Goal: Task Accomplishment & Management: Manage account settings

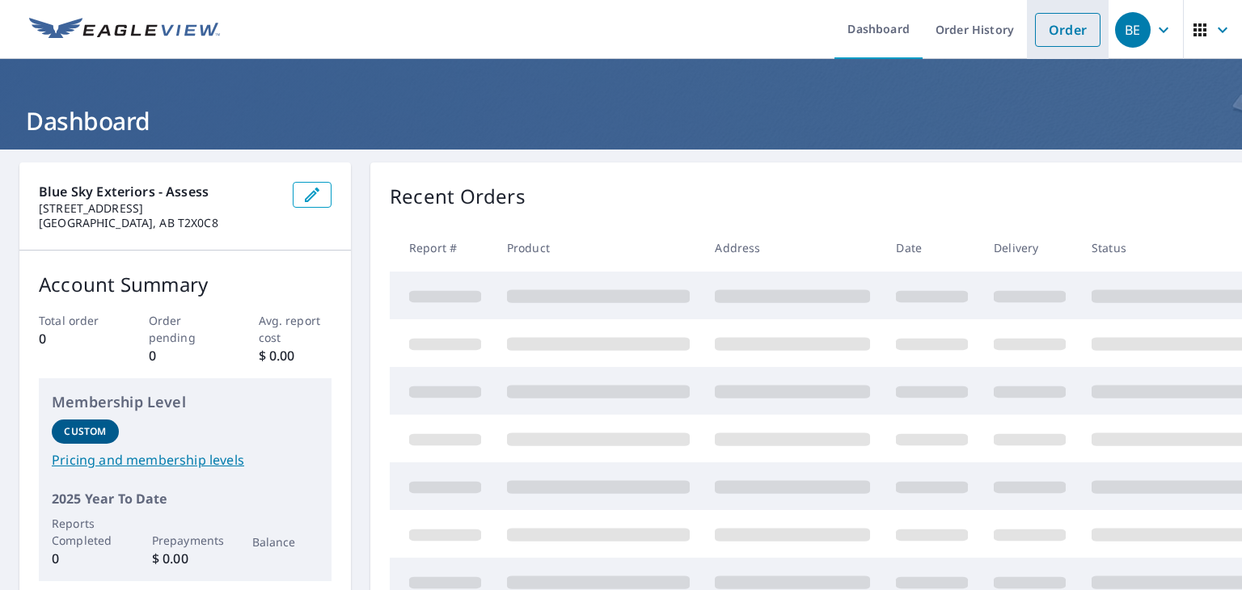
click at [1055, 36] on link "Order" at bounding box center [1068, 30] width 66 height 34
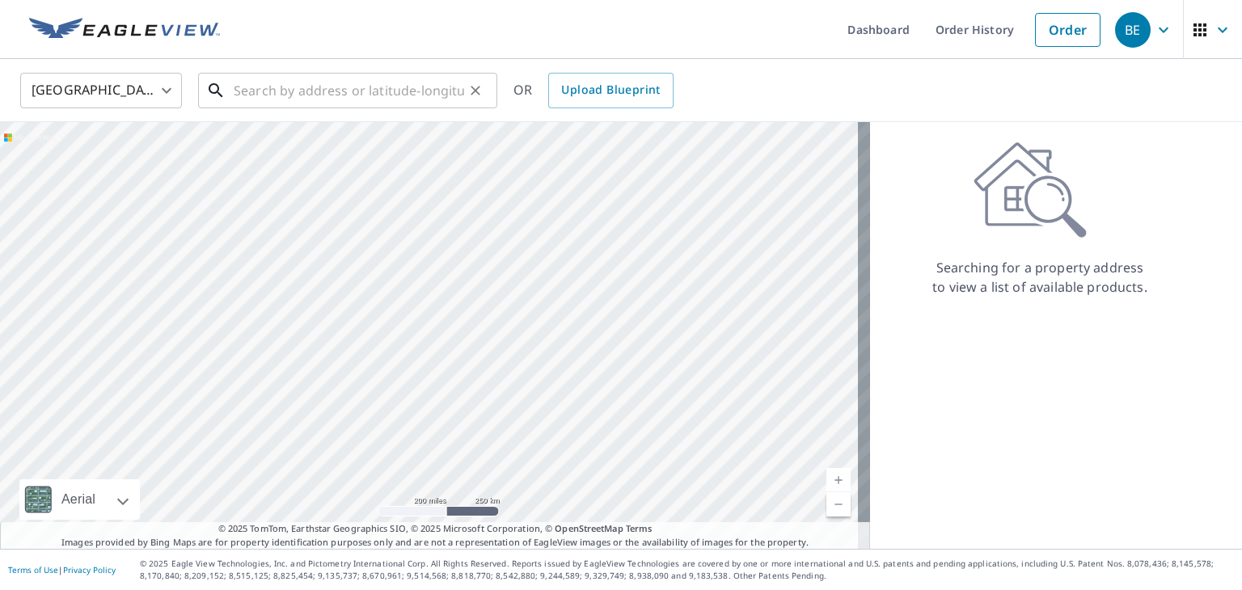
click at [349, 90] on input "text" at bounding box center [349, 90] width 230 height 45
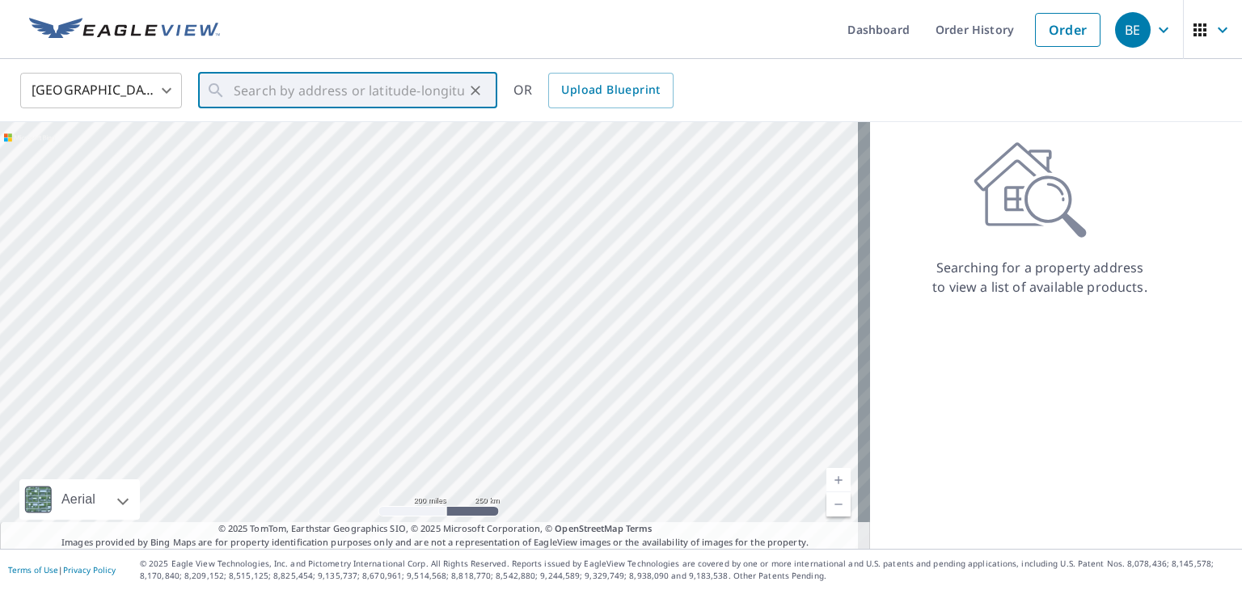
click at [142, 93] on body "BE BE Dashboard Order History Order BE United States US ​ ​ OR Upload Blueprint…" at bounding box center [621, 295] width 1242 height 590
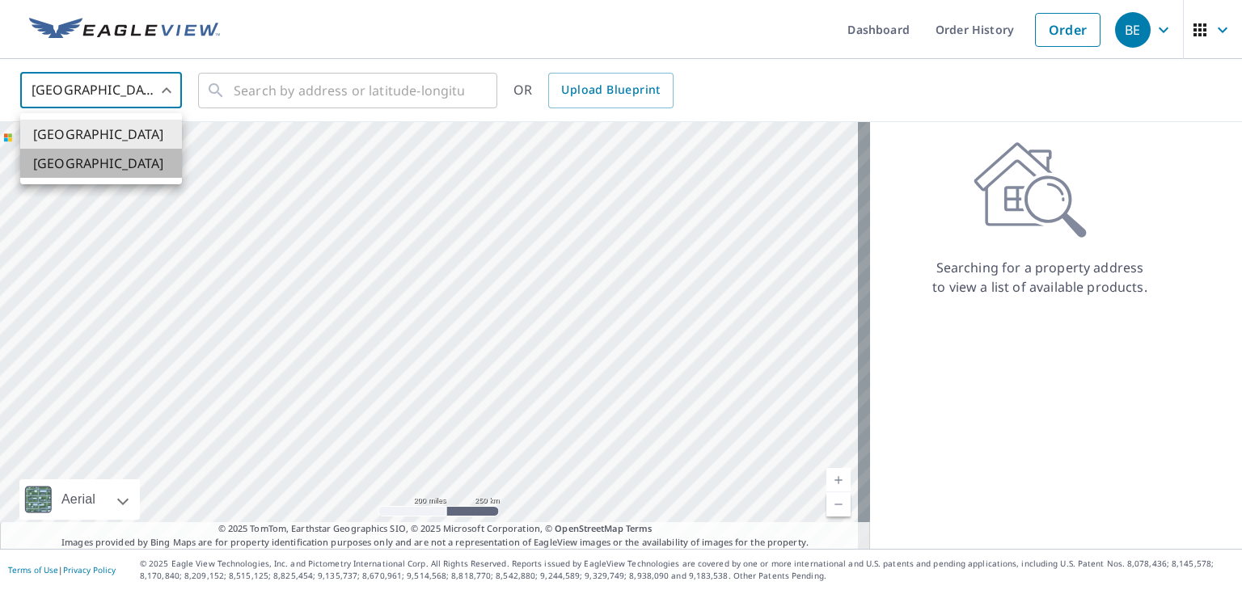
click at [91, 159] on li "[GEOGRAPHIC_DATA]" at bounding box center [101, 163] width 162 height 29
type input "CA"
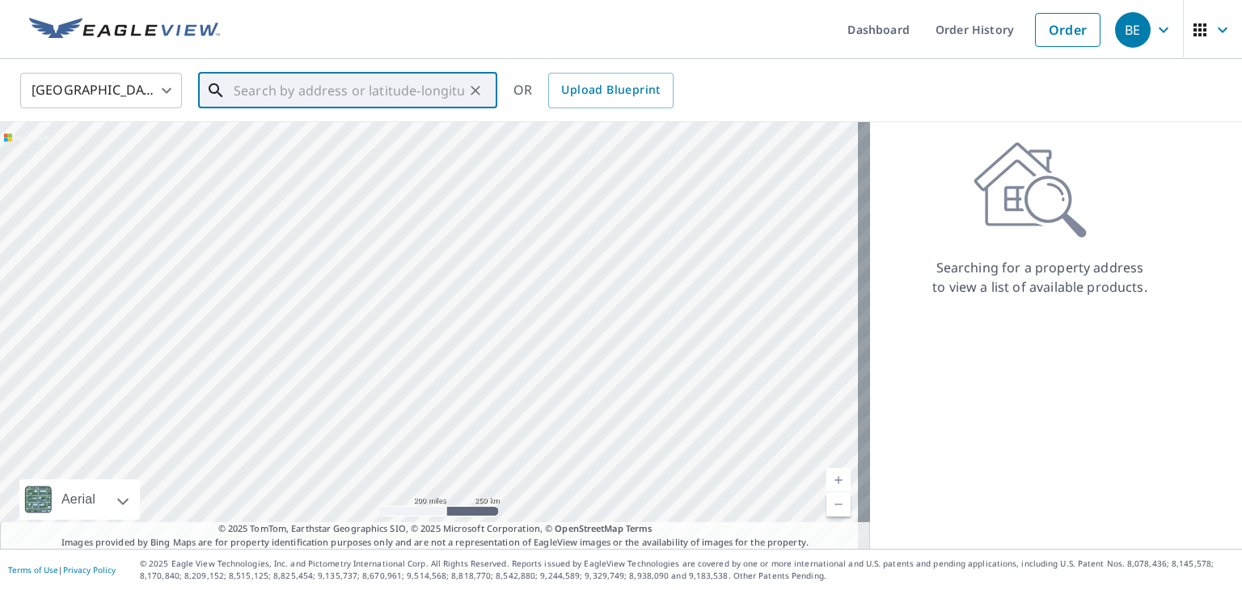
click at [268, 89] on input "text" at bounding box center [349, 90] width 230 height 45
click at [362, 94] on input "text" at bounding box center [349, 90] width 230 height 45
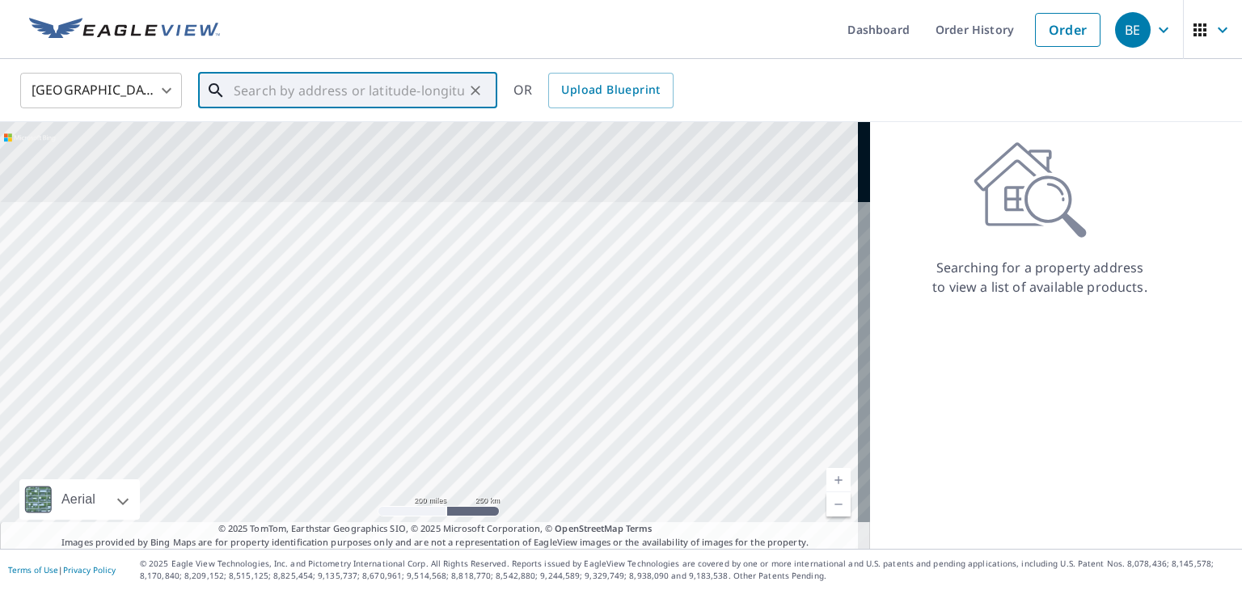
drag, startPoint x: 313, startPoint y: 250, endPoint x: 401, endPoint y: 479, distance: 245.2
click at [401, 479] on div at bounding box center [435, 335] width 870 height 427
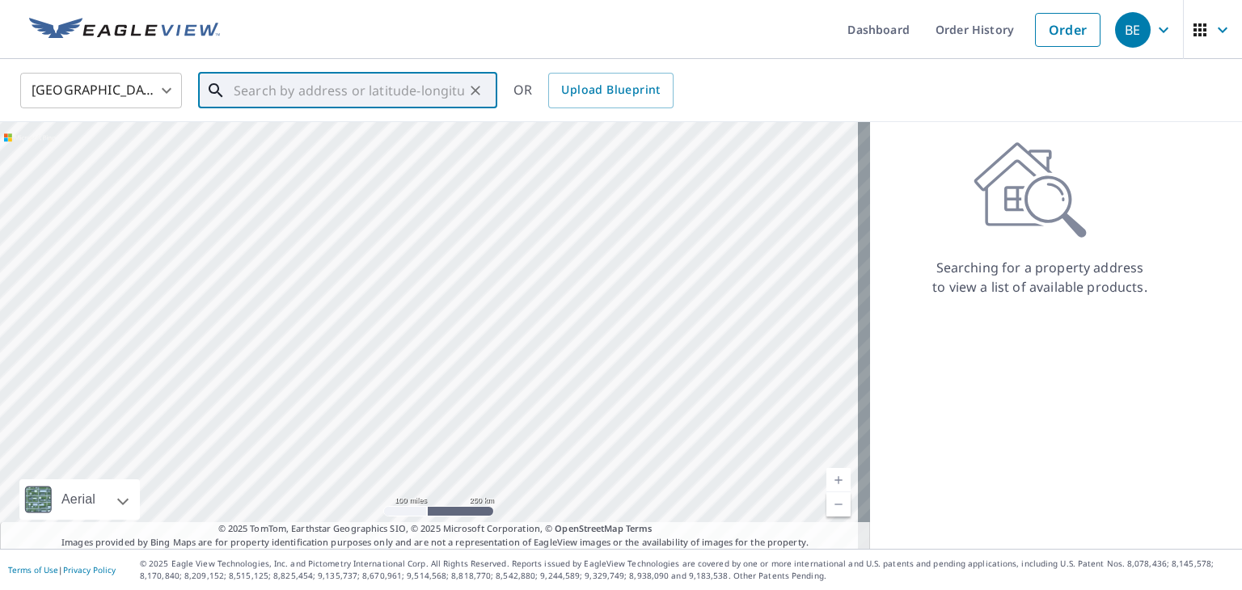
drag, startPoint x: 288, startPoint y: 295, endPoint x: 408, endPoint y: 476, distance: 217.6
click at [408, 476] on div at bounding box center [435, 335] width 870 height 427
drag, startPoint x: 419, startPoint y: 369, endPoint x: 432, endPoint y: 397, distance: 31.1
click at [432, 397] on div at bounding box center [435, 335] width 870 height 427
click at [367, 84] on input "text" at bounding box center [349, 90] width 230 height 45
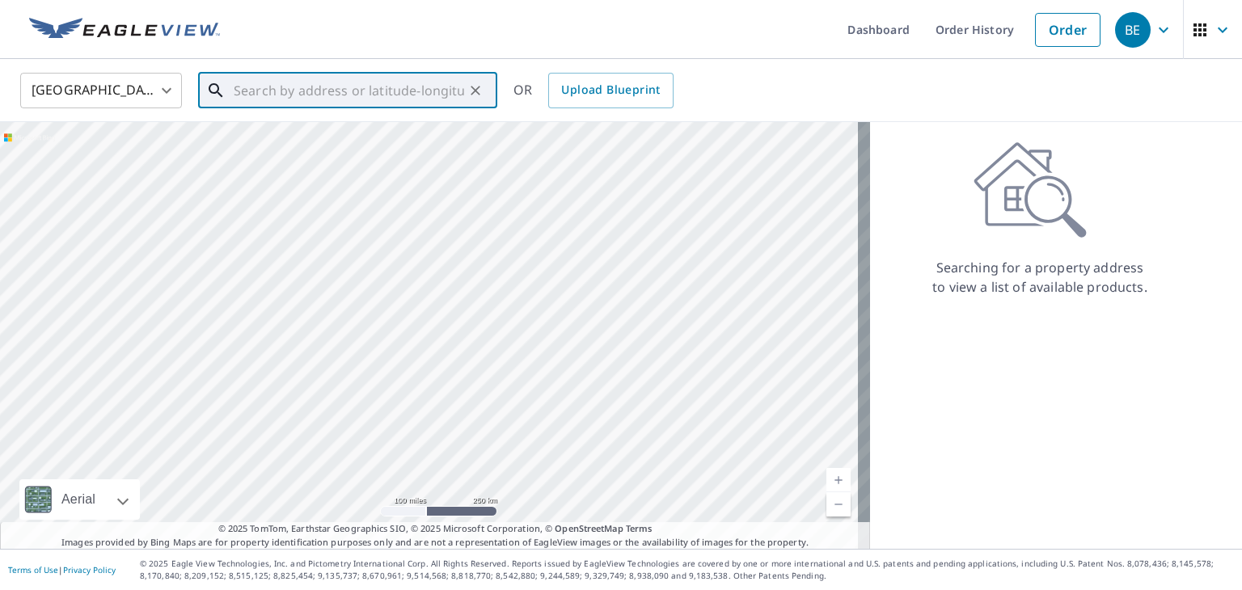
click at [375, 88] on input "text" at bounding box center [349, 90] width 230 height 45
paste input "[STREET_ADDRESS]"
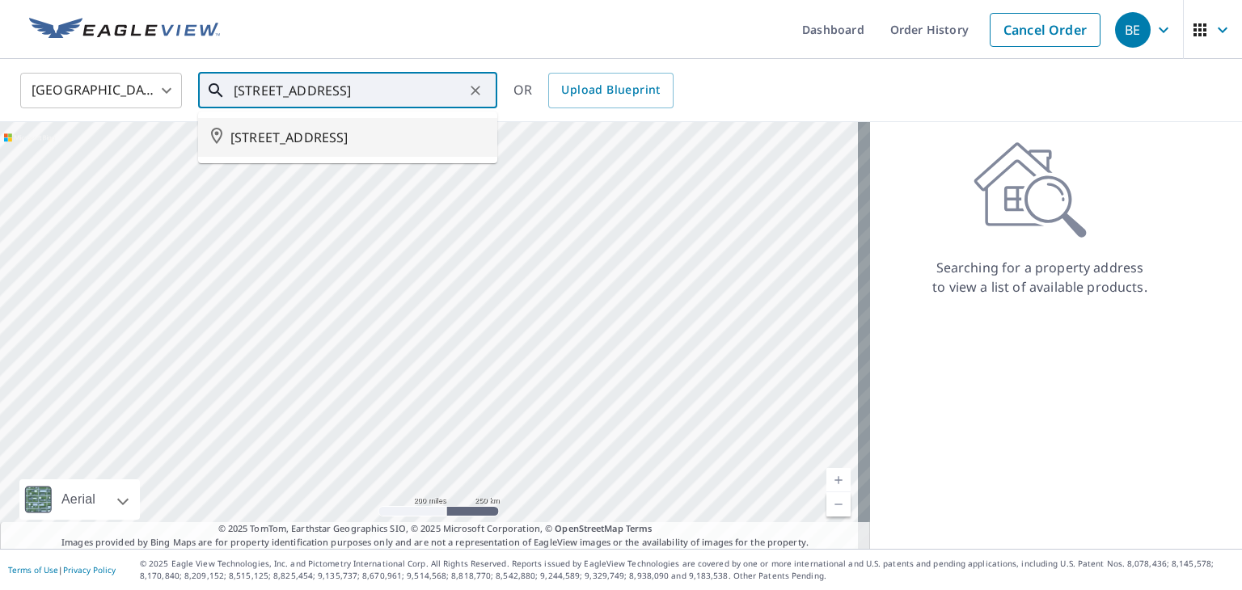
click at [355, 144] on span "[STREET_ADDRESS]" at bounding box center [357, 137] width 254 height 19
type input "[STREET_ADDRESS]"
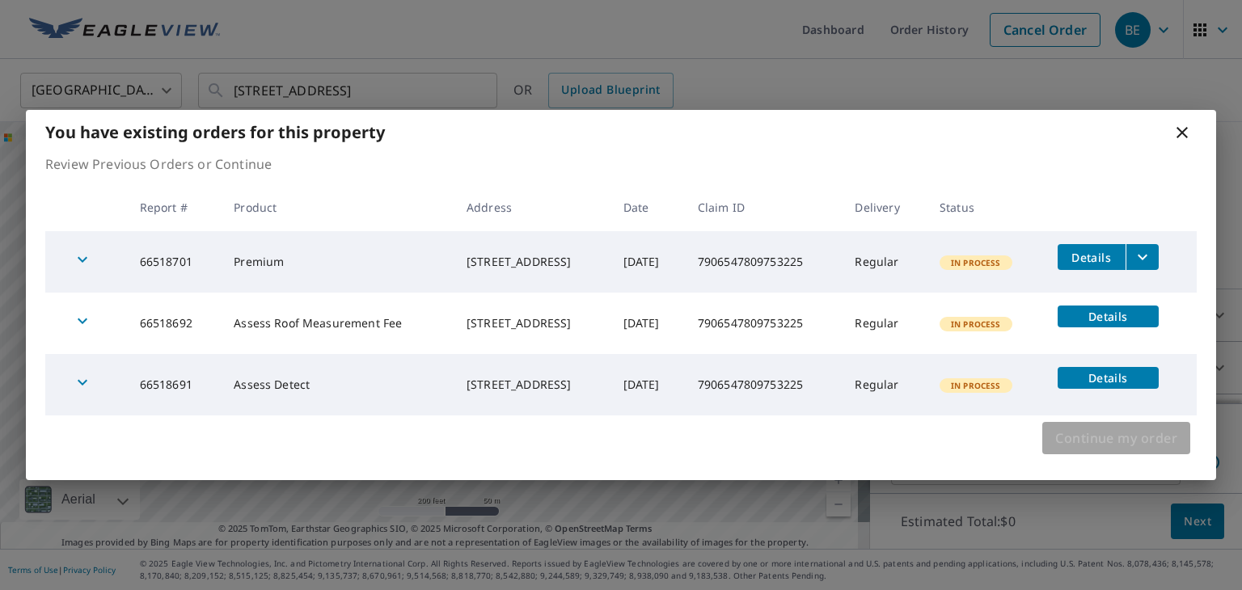
click at [1087, 440] on span "Continue my order" at bounding box center [1116, 438] width 122 height 23
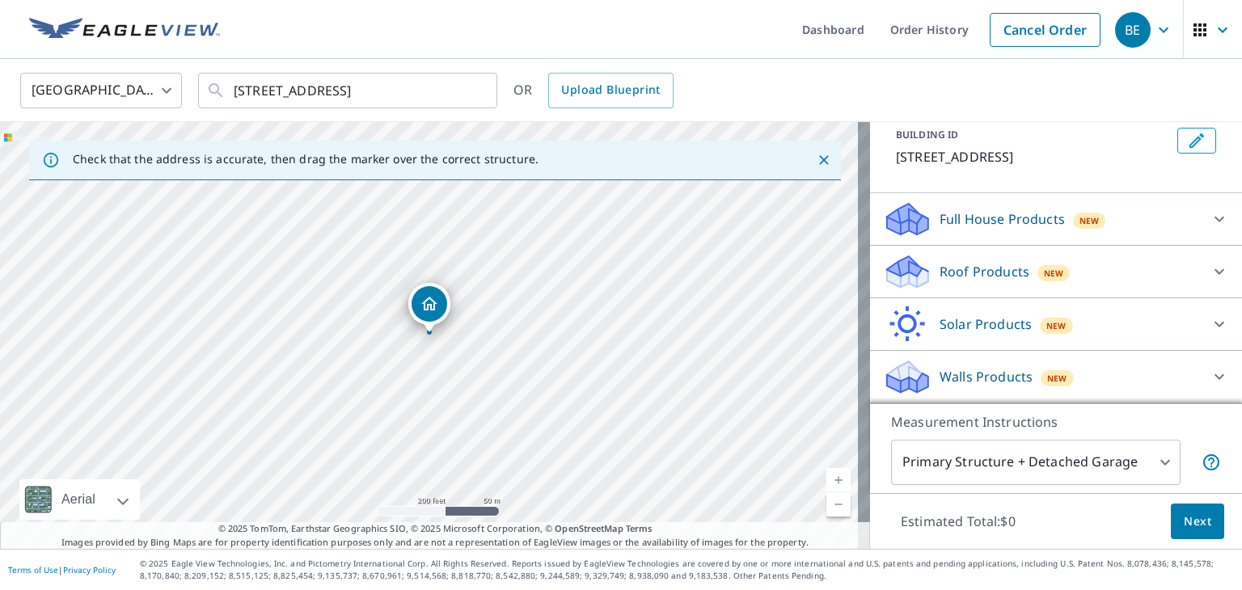
scroll to position [115, 0]
click at [1080, 381] on div "Walls Products New" at bounding box center [1041, 377] width 317 height 38
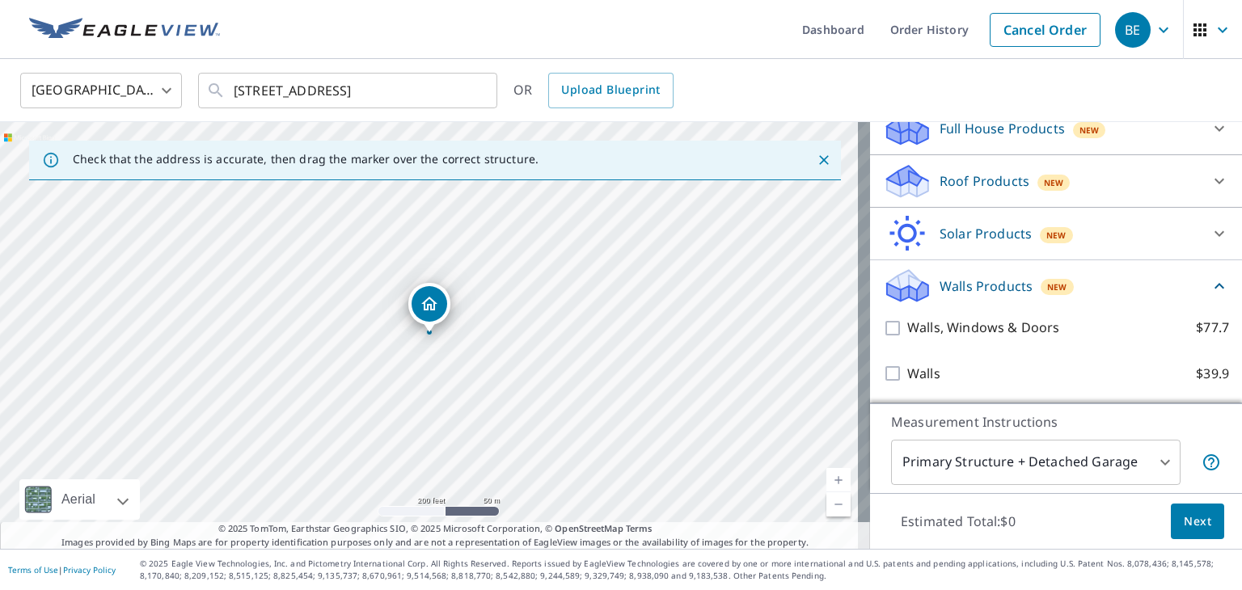
scroll to position [205, 0]
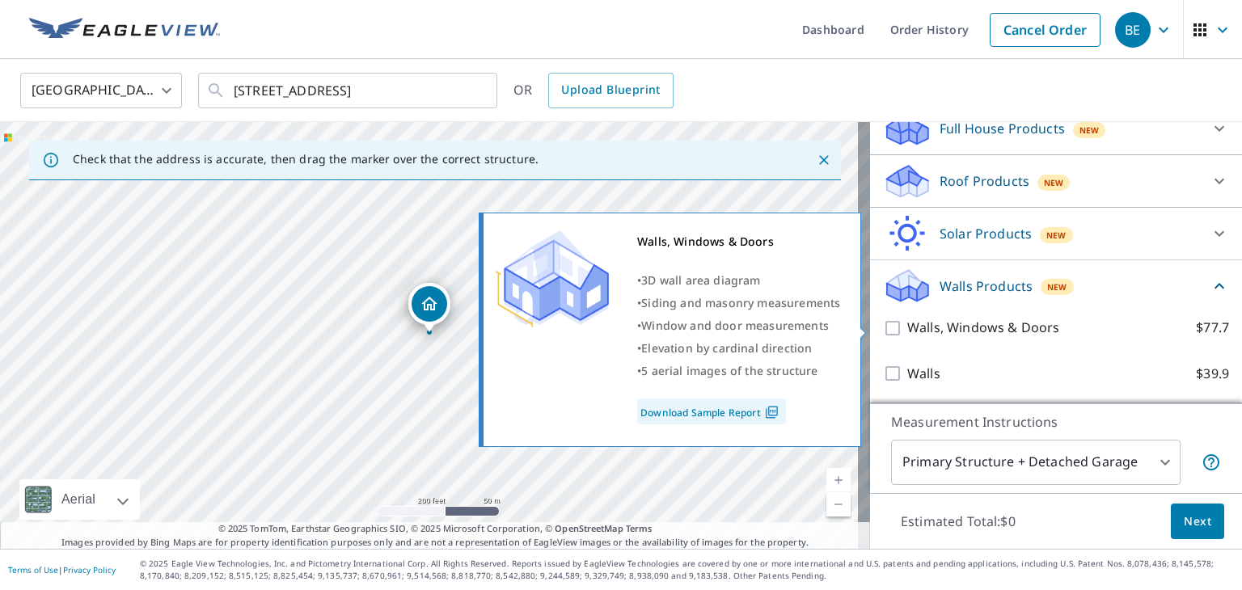
click at [885, 328] on input "Walls, Windows & Doors $77.7" at bounding box center [895, 328] width 24 height 19
checkbox input "true"
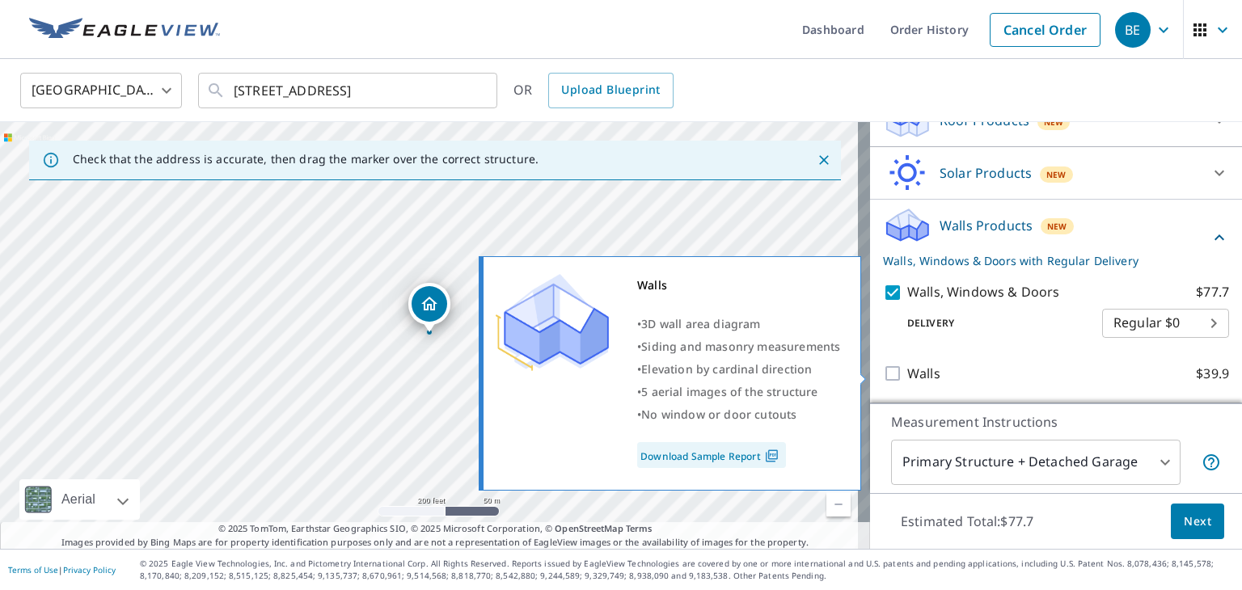
scroll to position [265, 0]
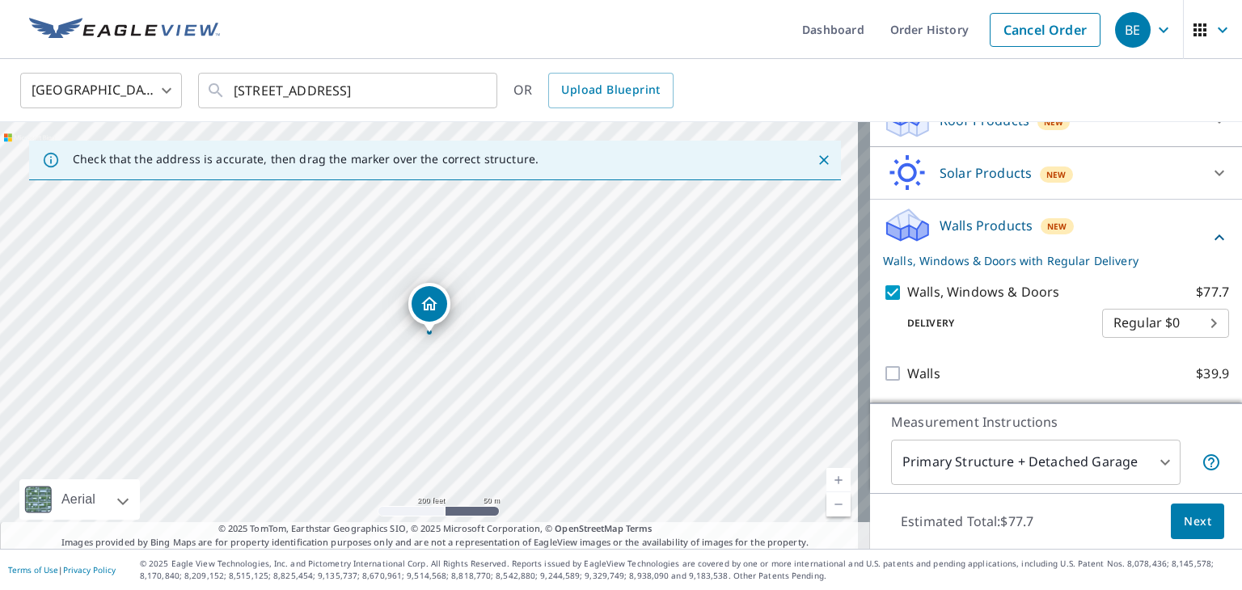
click at [1088, 459] on body "BE BE Dashboard Order History Cancel Order BE Canada [GEOGRAPHIC_DATA] ​ [STREE…" at bounding box center [621, 295] width 1242 height 590
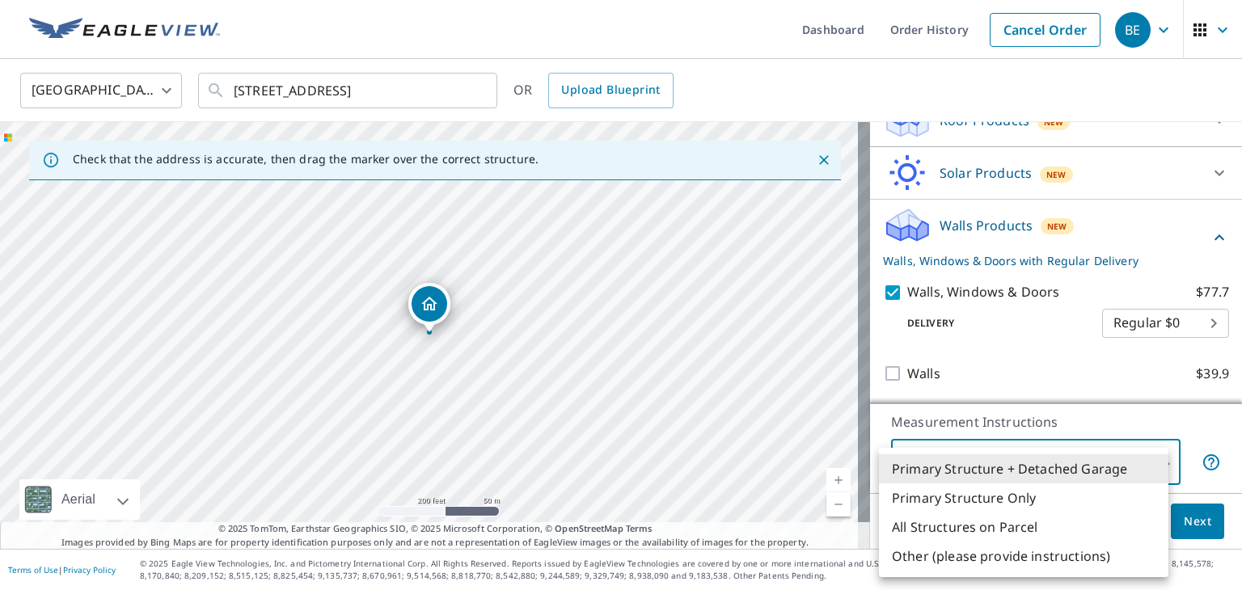
click at [1088, 464] on li "Primary Structure + Detached Garage" at bounding box center [1024, 468] width 290 height 29
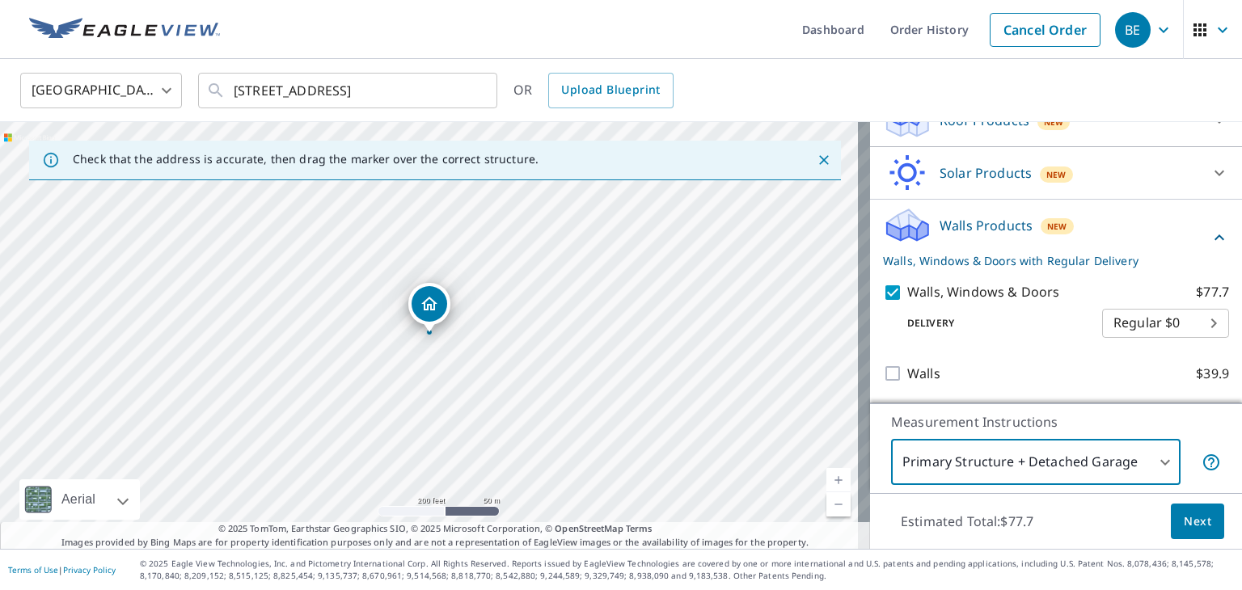
click at [1184, 519] on span "Next" at bounding box center [1197, 522] width 27 height 20
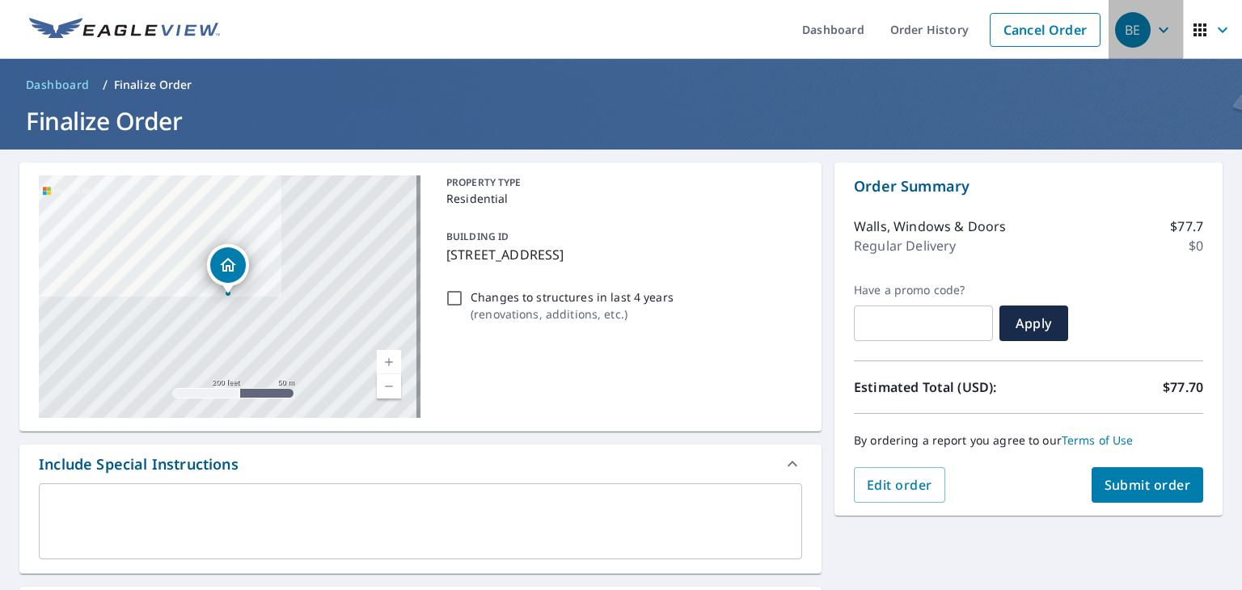
click at [1136, 29] on div "BE" at bounding box center [1133, 30] width 36 height 36
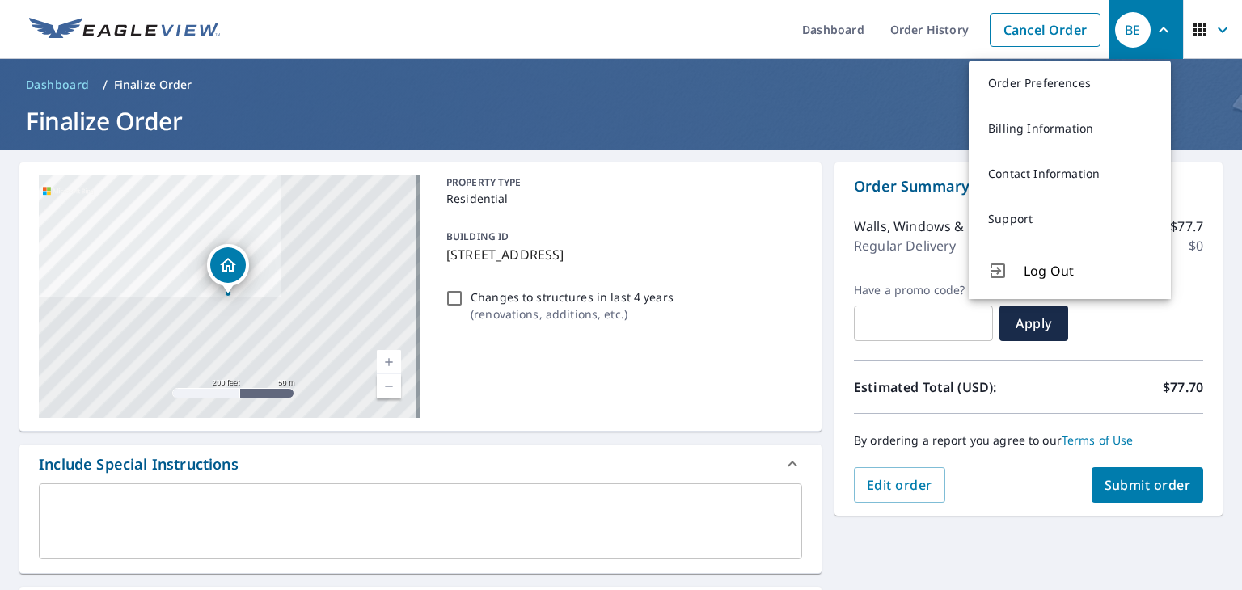
click at [1145, 40] on span "BE" at bounding box center [1145, 30] width 61 height 39
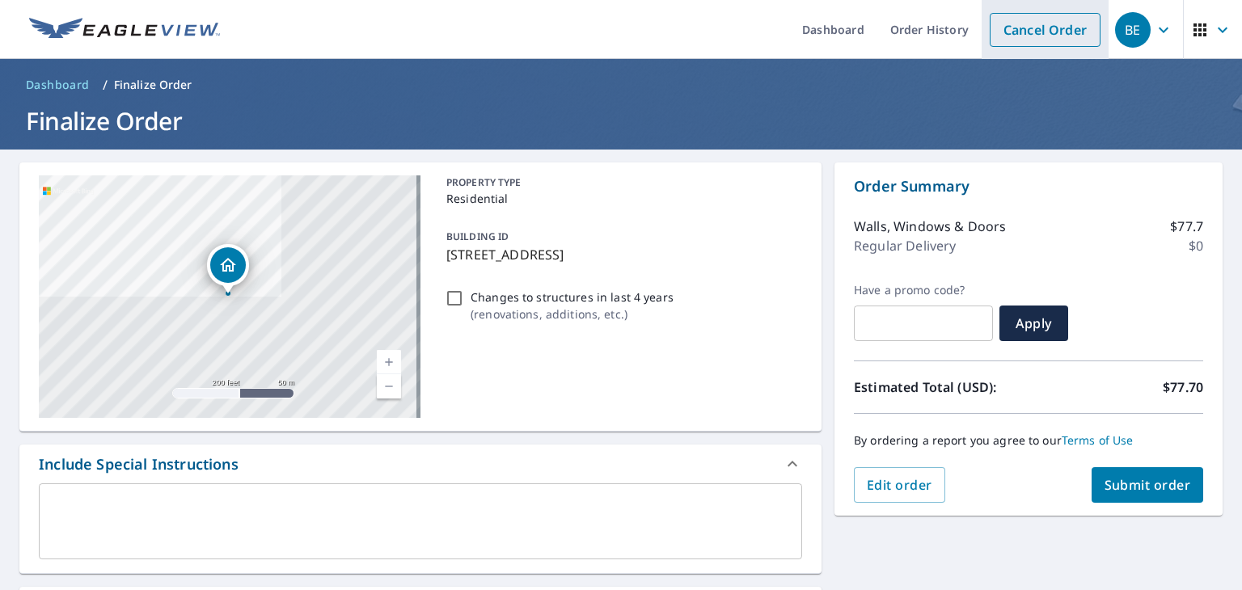
click at [1009, 33] on link "Cancel Order" at bounding box center [1045, 30] width 111 height 34
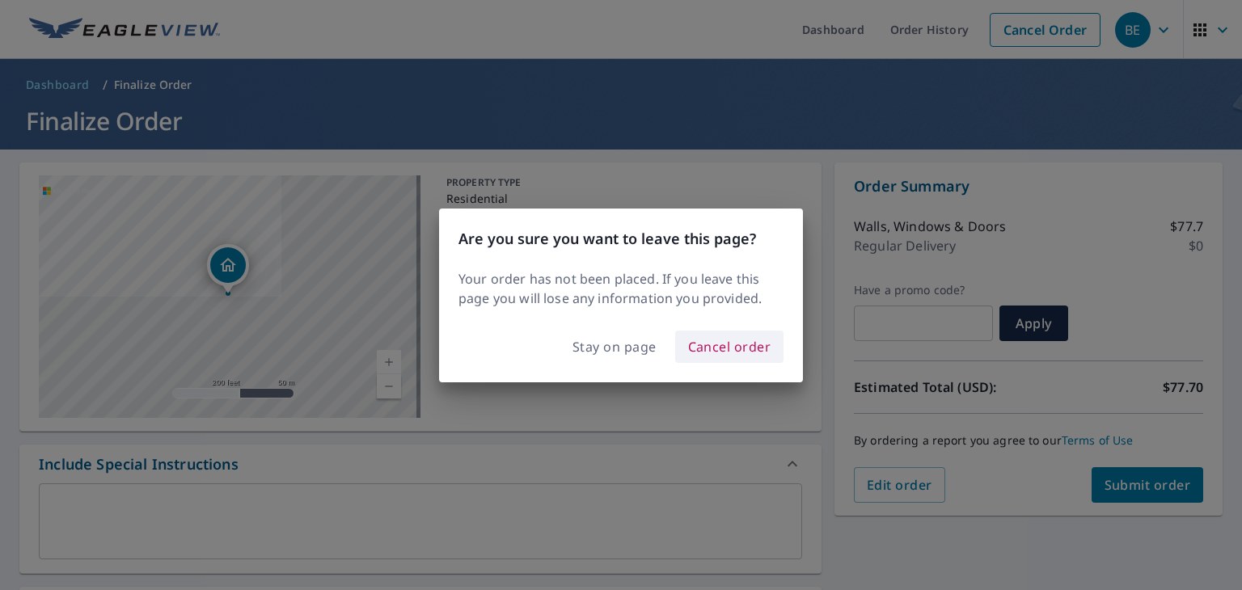
click at [728, 344] on span "Cancel order" at bounding box center [729, 347] width 83 height 23
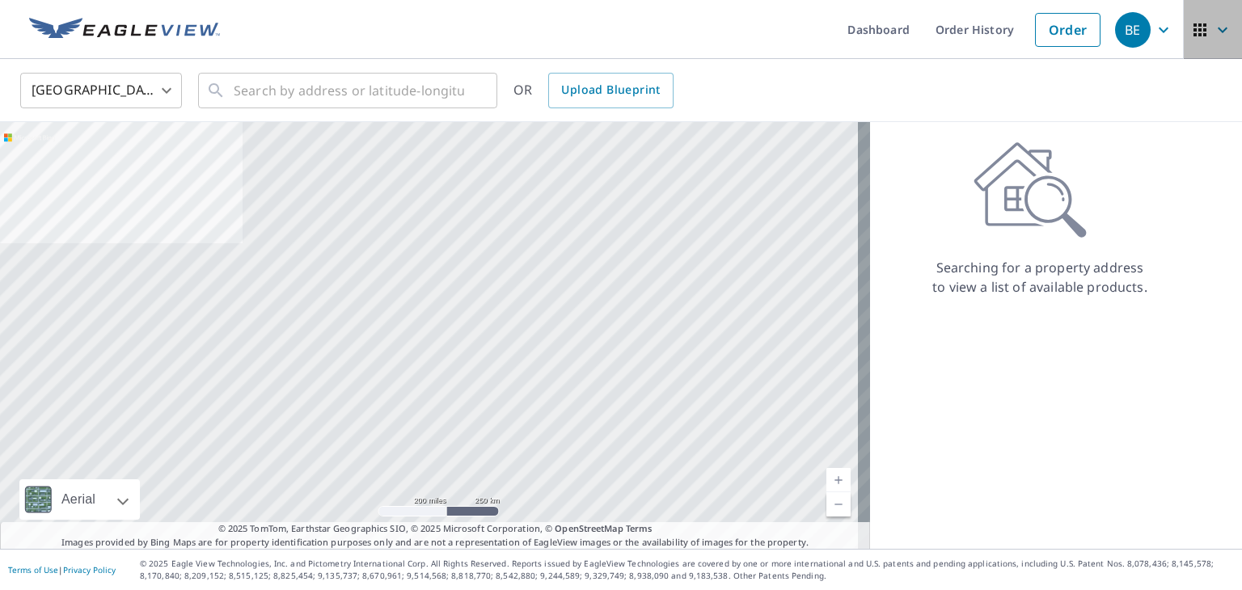
click at [1213, 39] on icon "button" at bounding box center [1222, 29] width 19 height 19
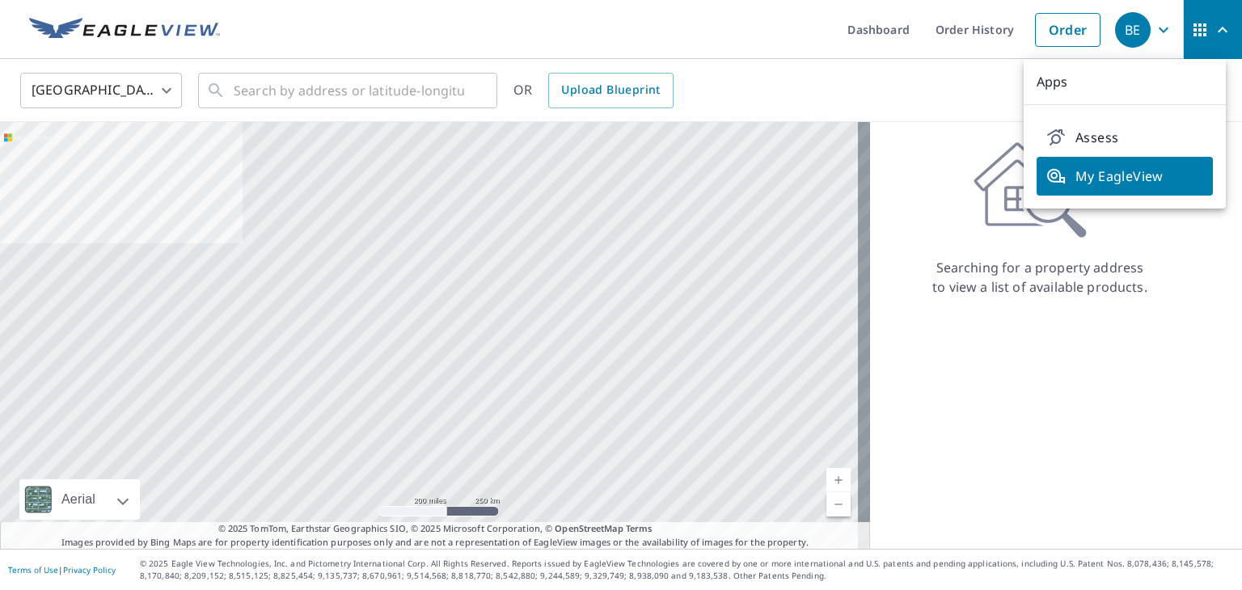
click at [1154, 23] on icon "button" at bounding box center [1163, 29] width 19 height 19
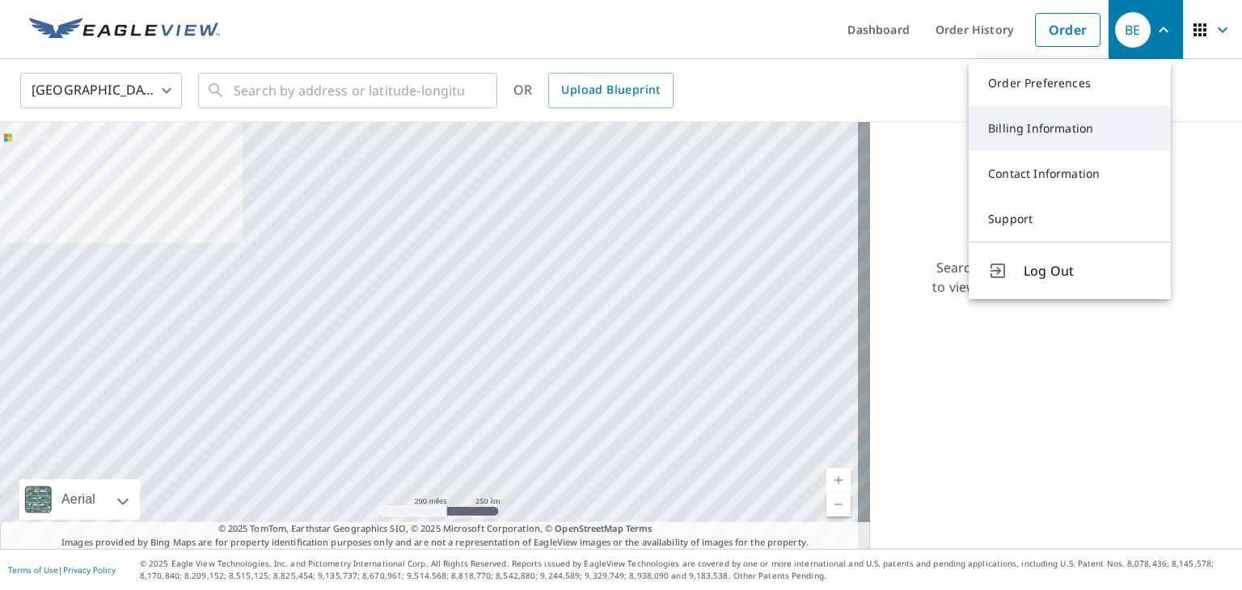
click at [1092, 127] on link "Billing Information" at bounding box center [1070, 128] width 202 height 45
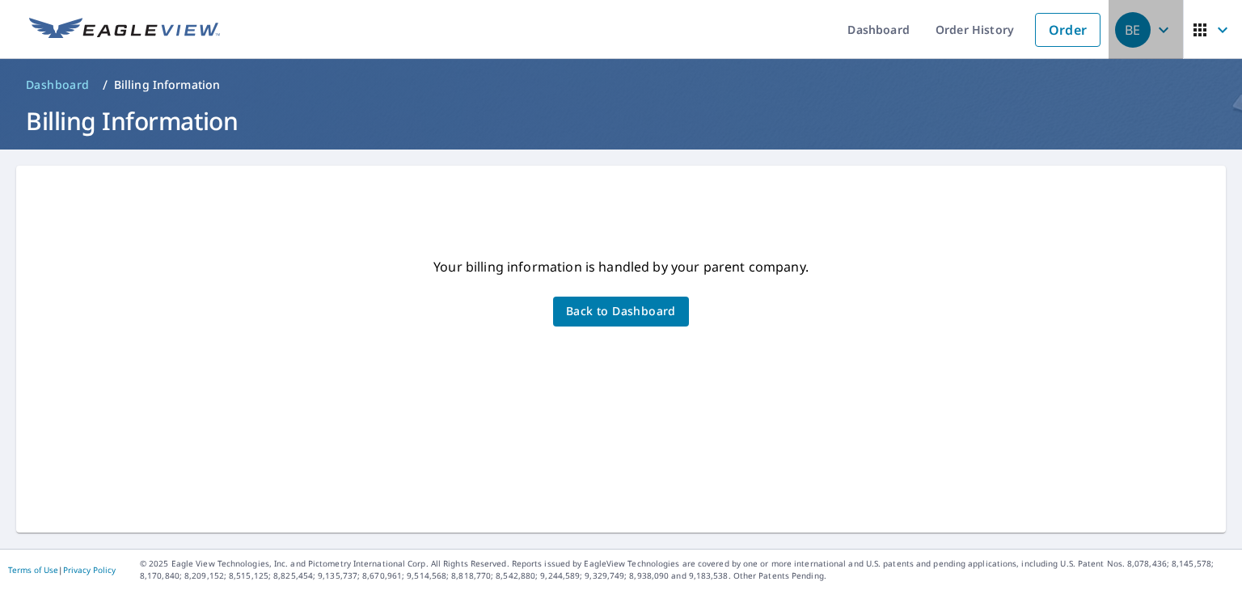
click at [1131, 43] on div "BE" at bounding box center [1133, 30] width 36 height 36
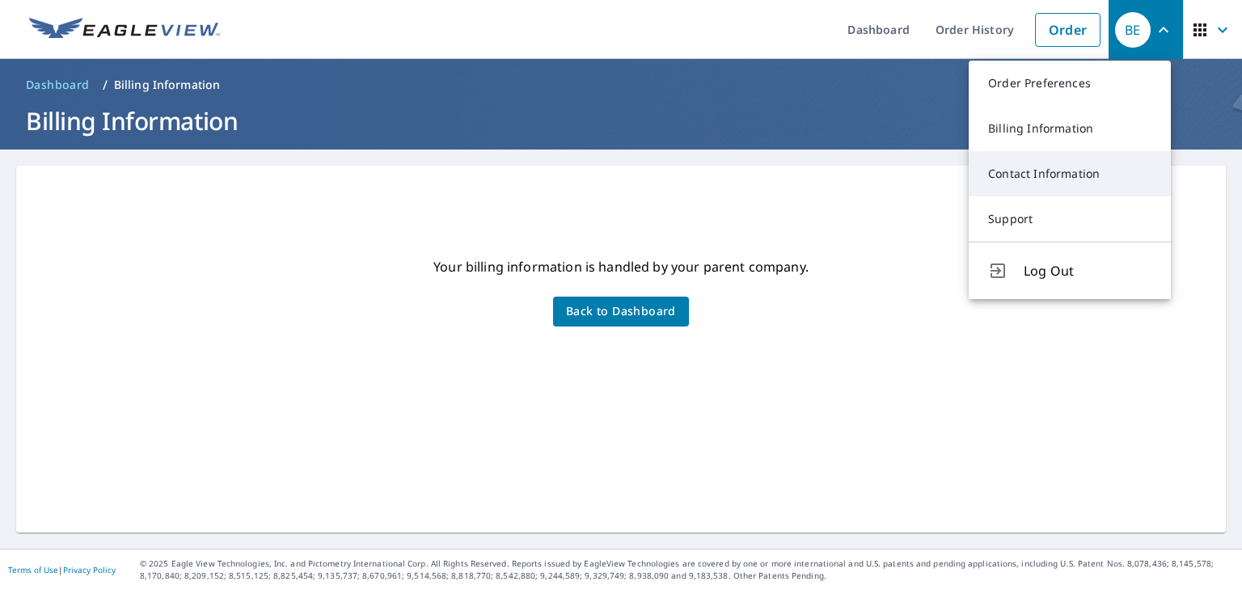
click at [1080, 167] on link "Contact Information" at bounding box center [1070, 173] width 202 height 45
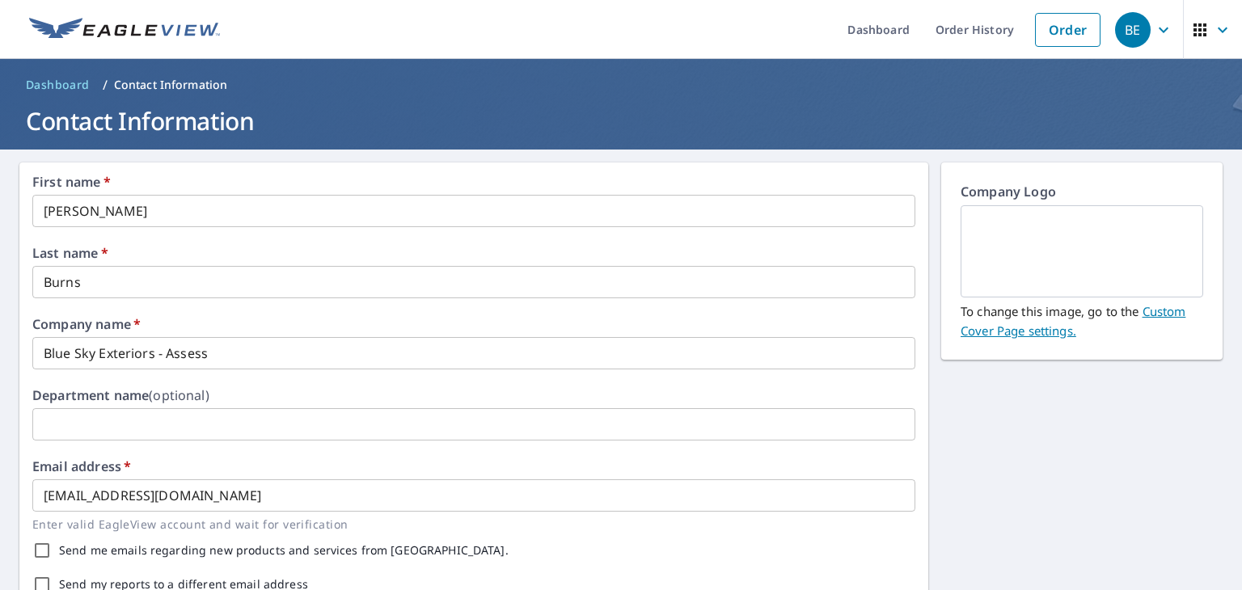
click at [135, 222] on input "[PERSON_NAME]" at bounding box center [473, 211] width 883 height 32
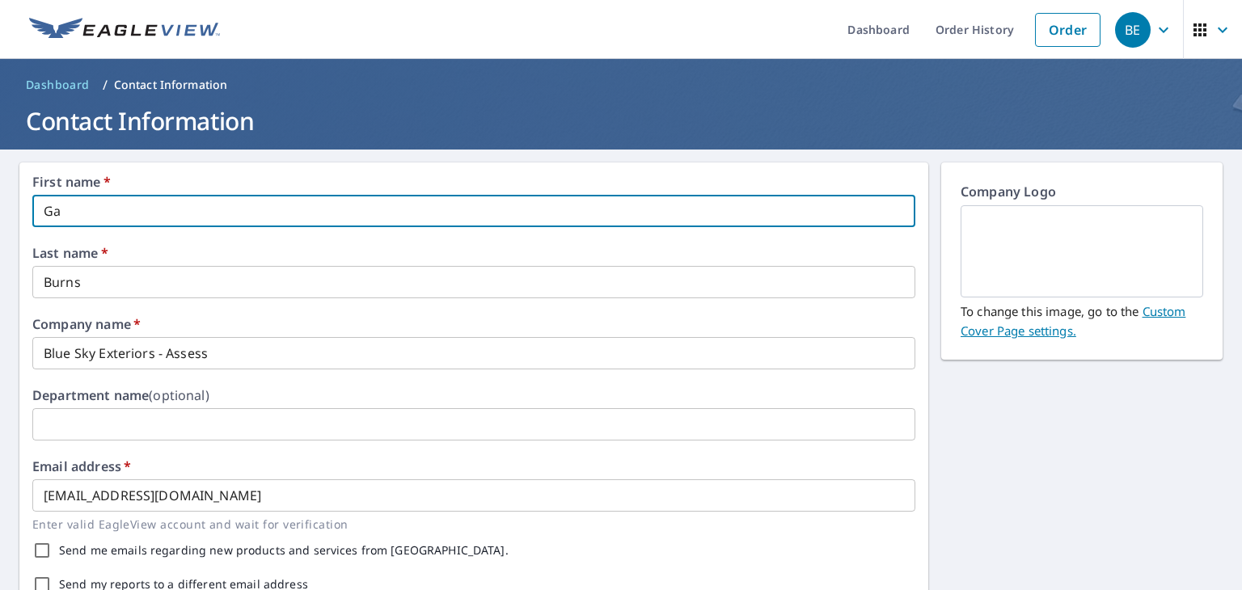
type input "G"
type input "Jaidyn"
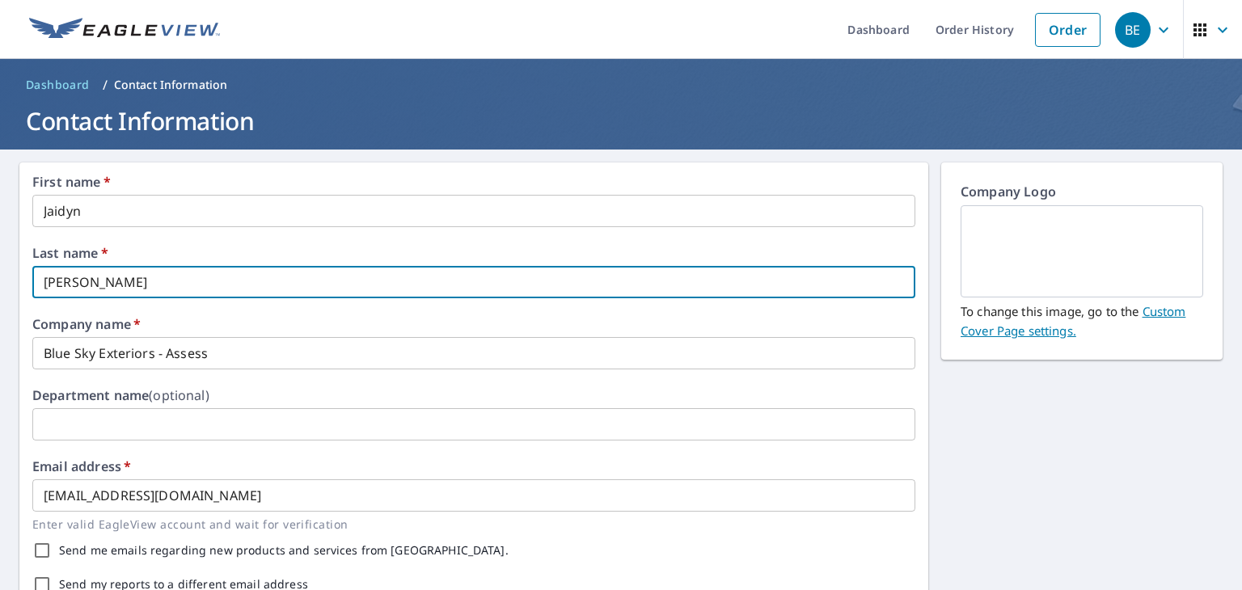
type input "[PERSON_NAME]"
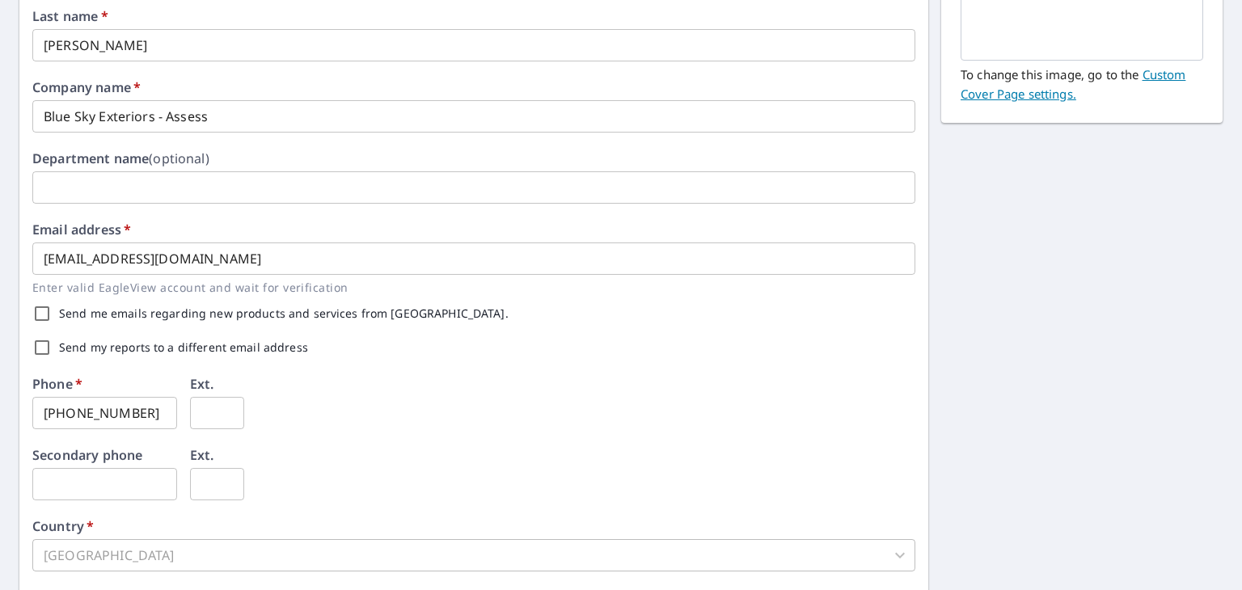
scroll to position [243, 0]
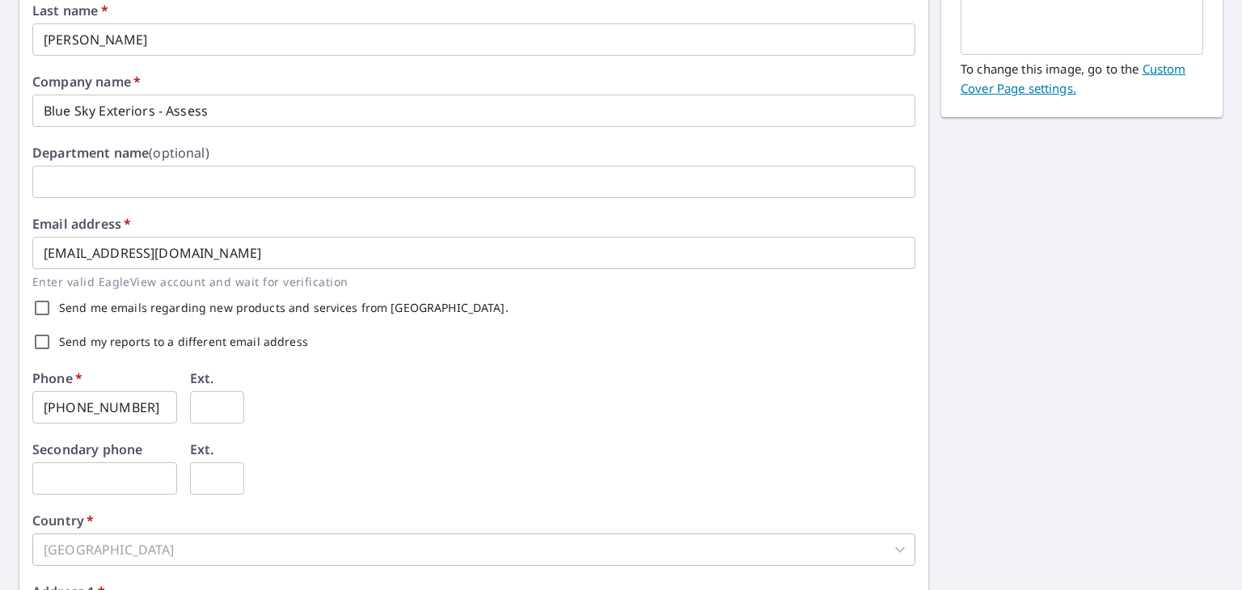
click at [226, 116] on input "Blue Sky Exteriors - Assess" at bounding box center [473, 111] width 883 height 32
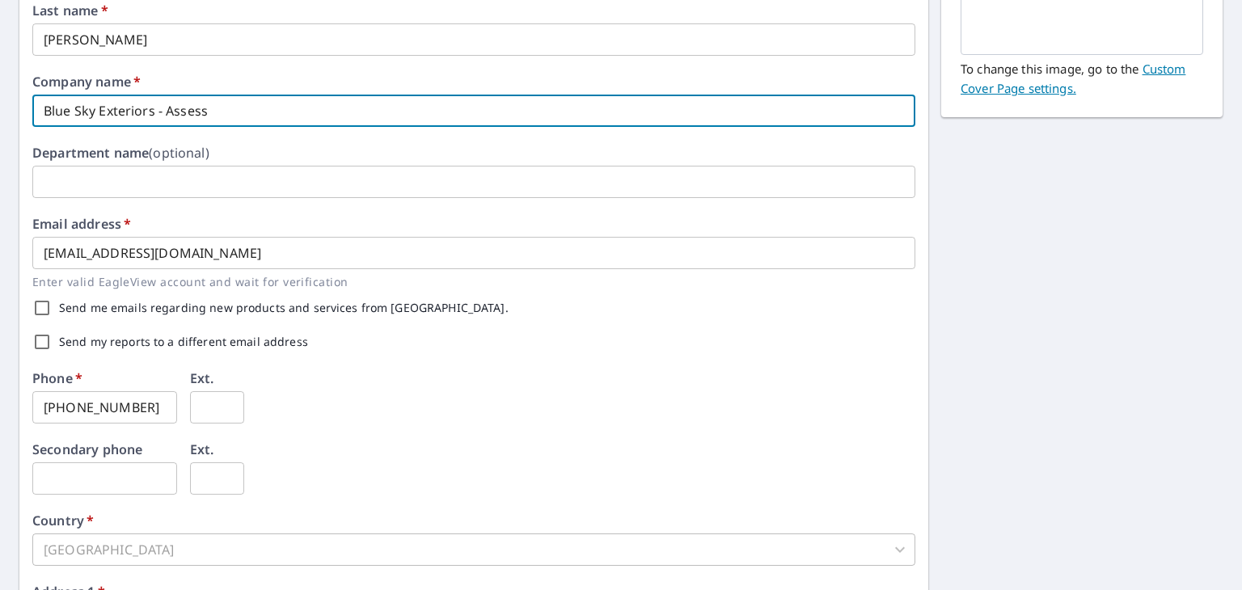
click at [225, 145] on div "First name   * [PERSON_NAME] ​ Last name   * [PERSON_NAME] ​ Company name   * B…" at bounding box center [473, 381] width 883 height 896
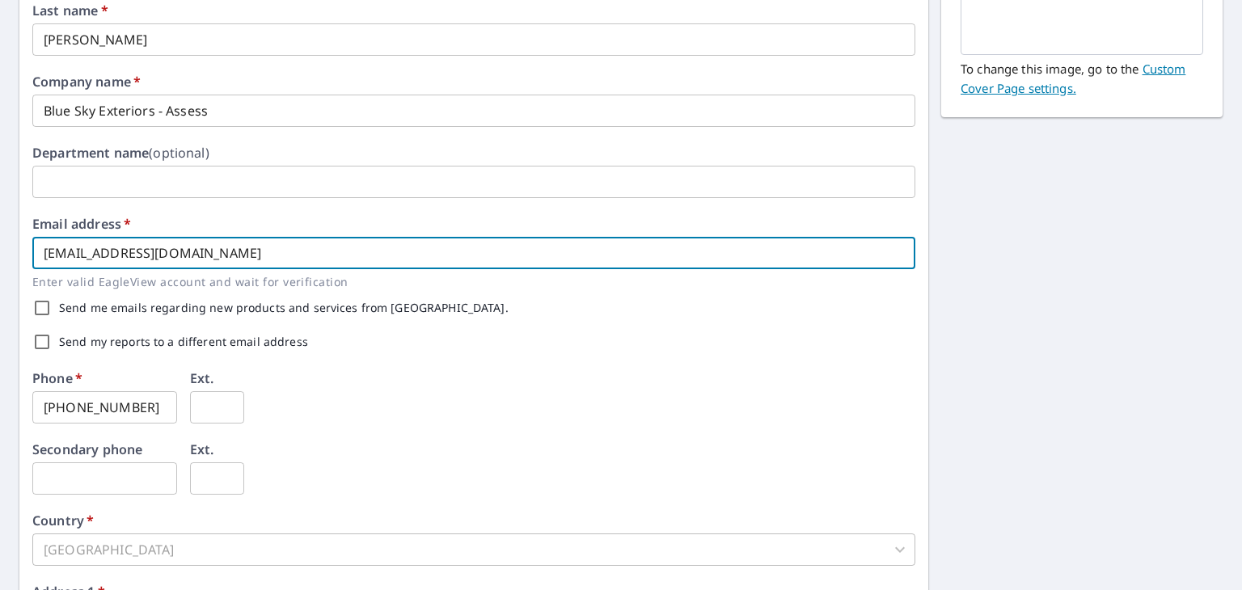
drag, startPoint x: 268, startPoint y: 251, endPoint x: 26, endPoint y: 258, distance: 241.9
click at [26, 258] on div "First name   * [PERSON_NAME] ​ Last name   * [PERSON_NAME] ​ Company name   * B…" at bounding box center [473, 381] width 909 height 922
type input "[EMAIL_ADDRESS][DOMAIN_NAME]"
click at [46, 344] on input "Send my reports to a different email address" at bounding box center [42, 342] width 34 height 34
checkbox input "true"
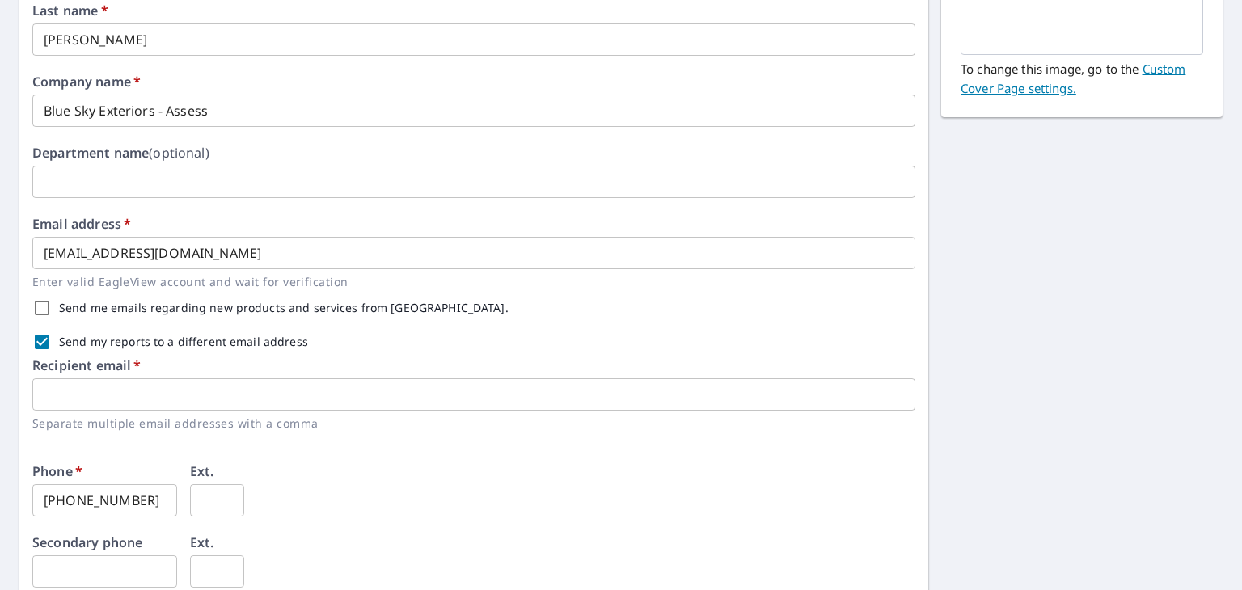
click at [49, 310] on input "Send me emails regarding new products and services from [GEOGRAPHIC_DATA]." at bounding box center [42, 308] width 34 height 34
checkbox input "true"
click at [49, 344] on input "Send my reports to a different email address" at bounding box center [42, 342] width 34 height 34
checkbox input "false"
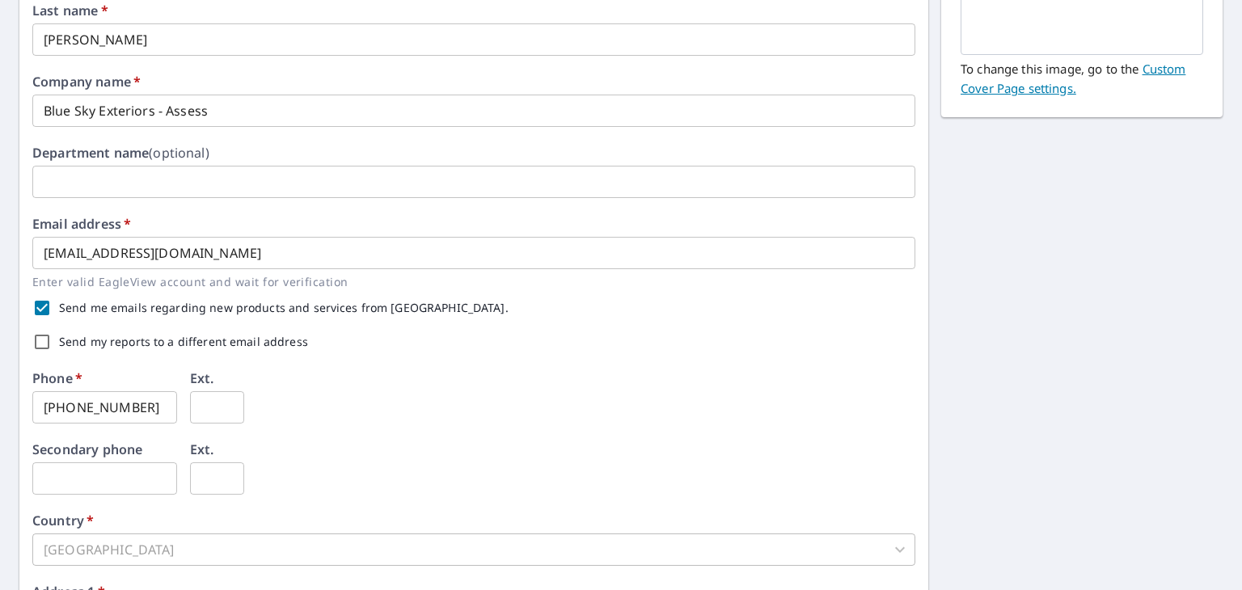
click at [363, 376] on div "Phone   * [PHONE_NUMBER] ​ Ext. ​" at bounding box center [473, 407] width 883 height 71
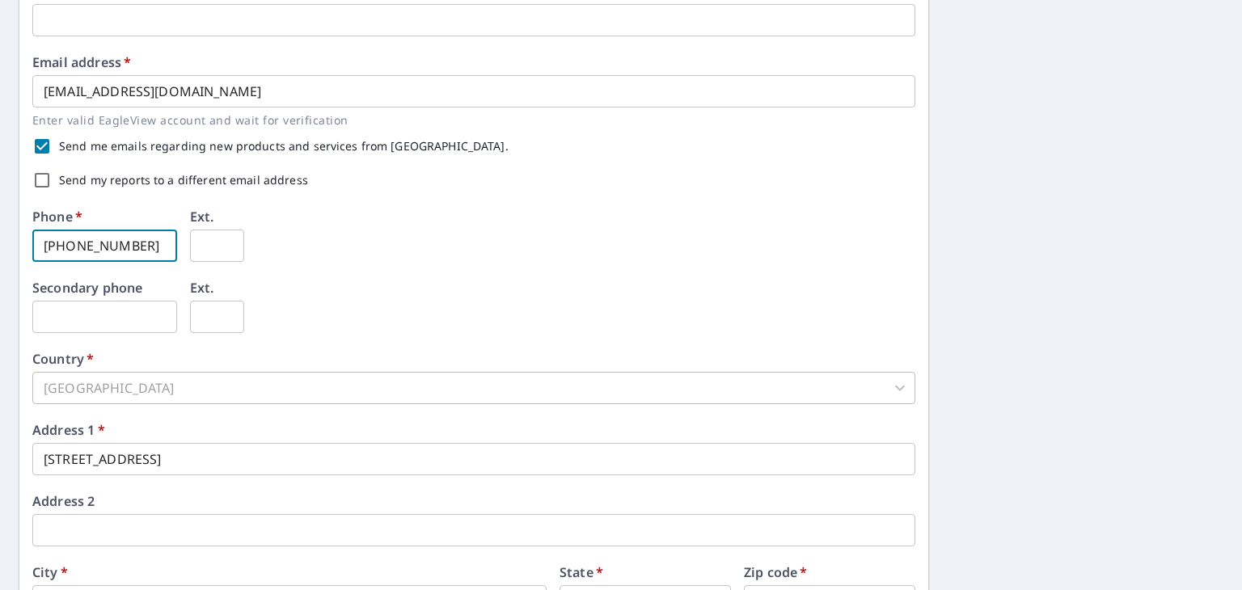
drag, startPoint x: 139, startPoint y: 247, endPoint x: 0, endPoint y: 236, distance: 139.5
click at [0, 236] on div "First name   * [PERSON_NAME] ​ Last name   * [PERSON_NAME] ​ Company name   * B…" at bounding box center [621, 219] width 1242 height 948
type input "[PHONE_NUMBER]"
click at [296, 270] on div "Phone   * [PHONE_NUMBER] ​ Ext. ​" at bounding box center [473, 245] width 883 height 71
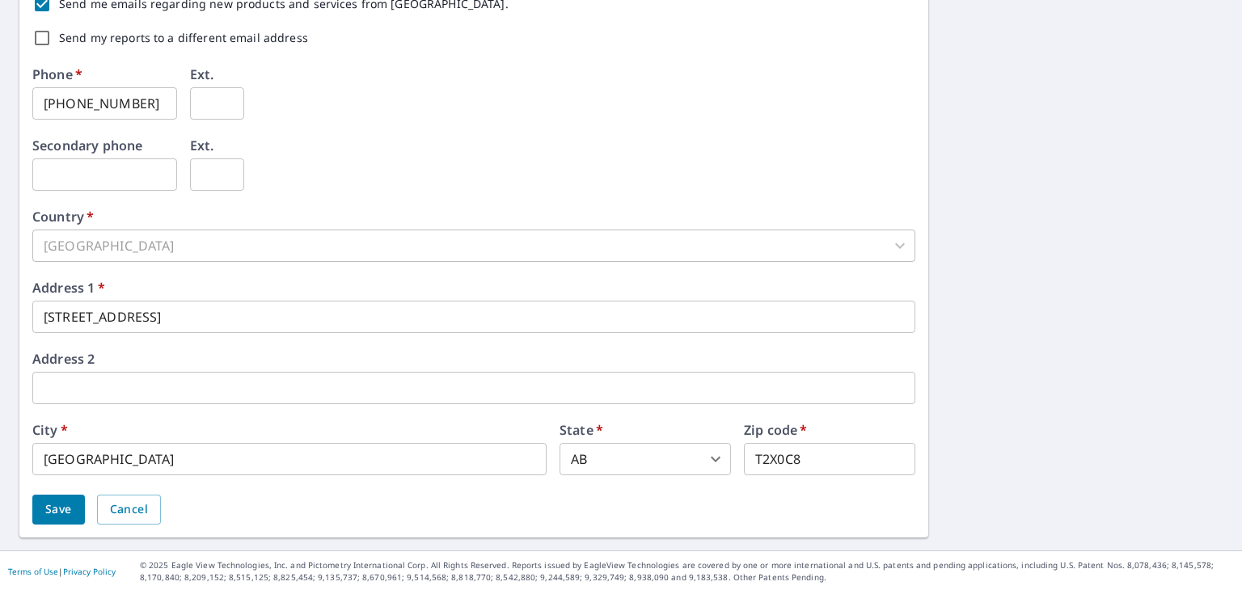
scroll to position [547, 0]
click at [64, 521] on button "Save" at bounding box center [58, 509] width 53 height 30
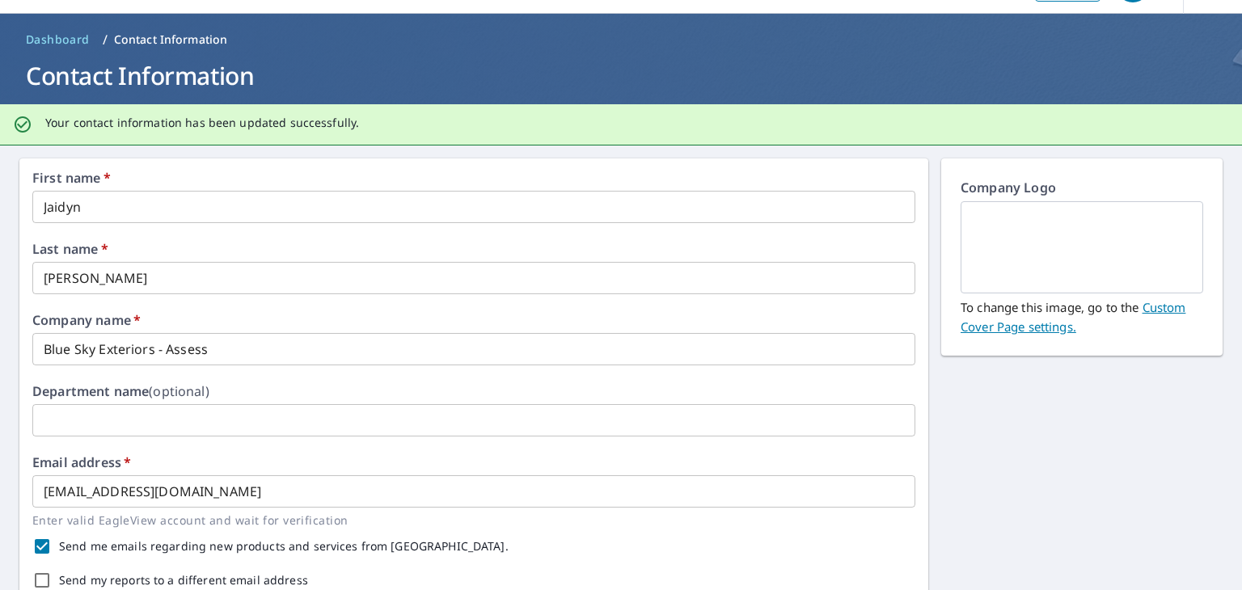
scroll to position [0, 0]
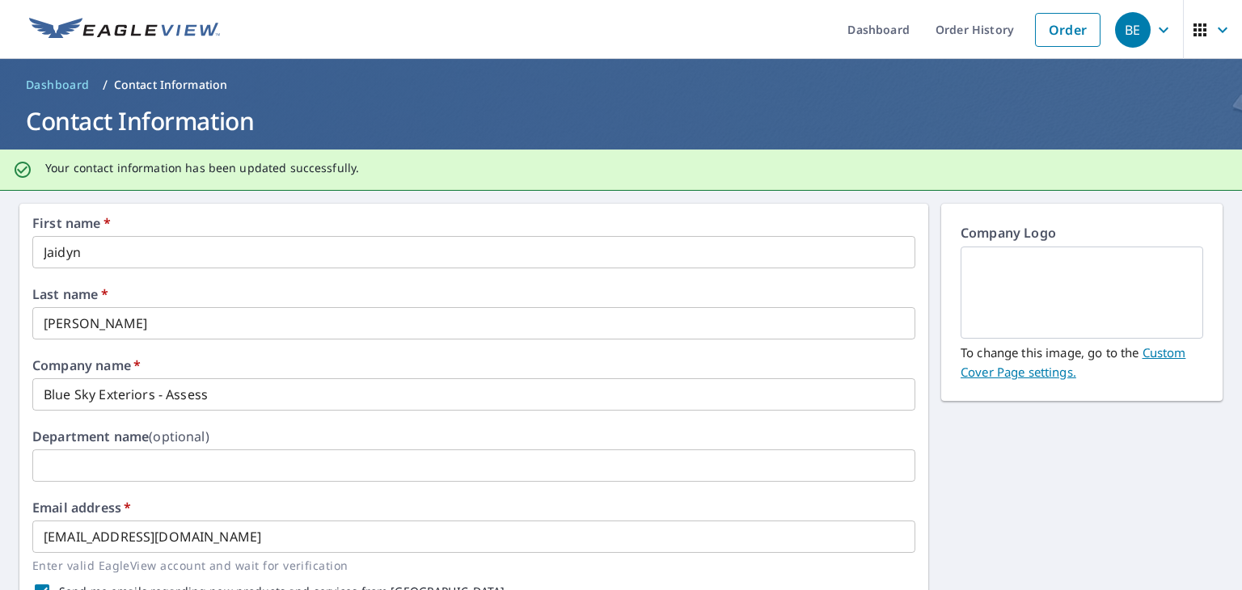
click at [1154, 32] on icon "button" at bounding box center [1163, 29] width 19 height 19
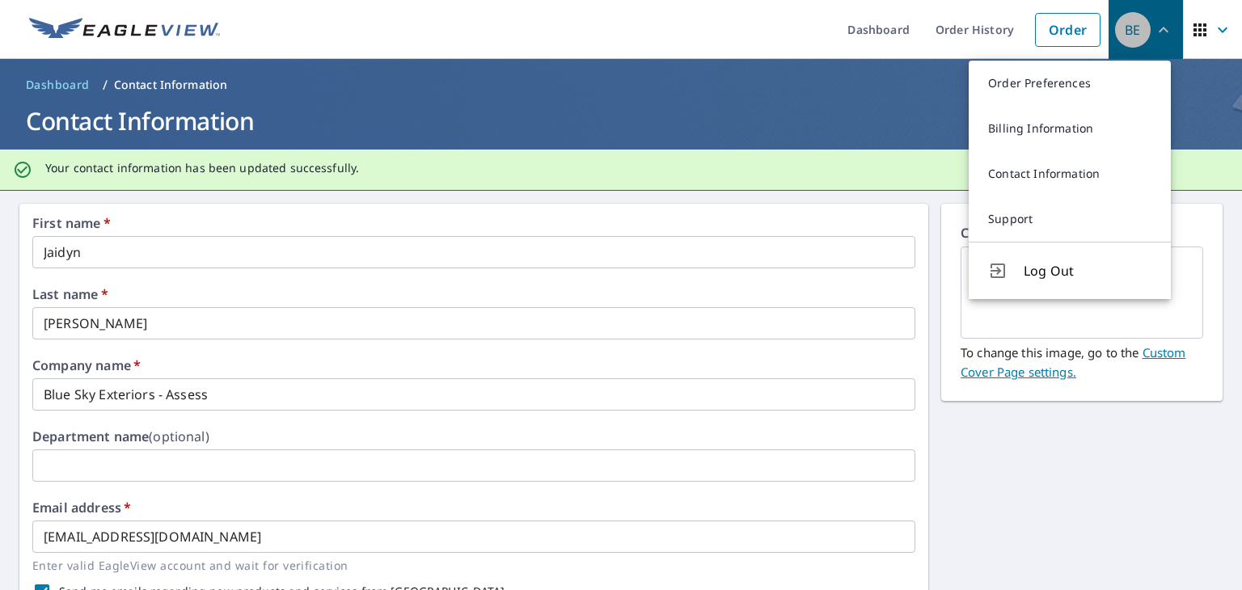
click at [1154, 34] on icon "button" at bounding box center [1163, 29] width 19 height 19
